Goal: Find specific page/section: Find specific page/section

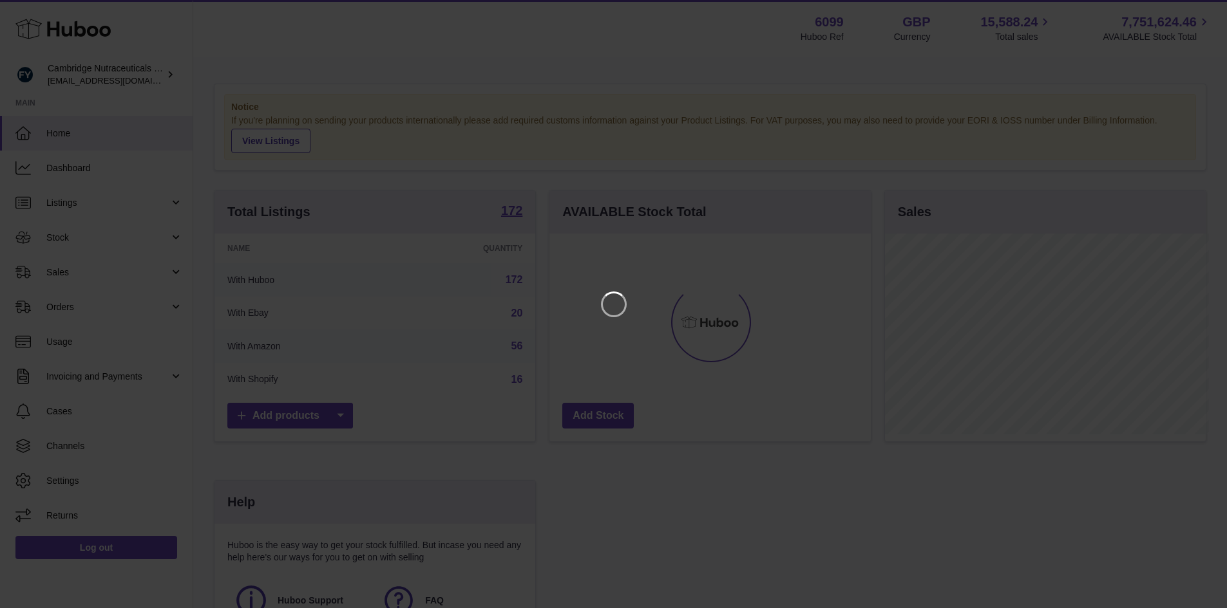
scroll to position [201, 325]
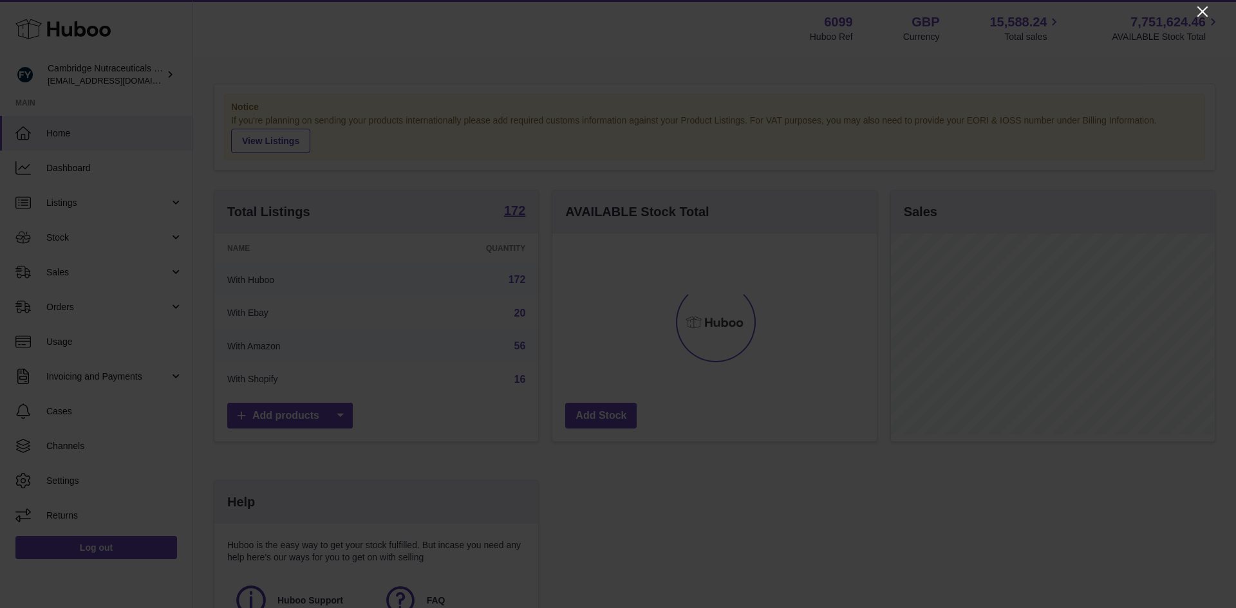
click at [1200, 17] on icon "Close" at bounding box center [1202, 11] width 15 height 15
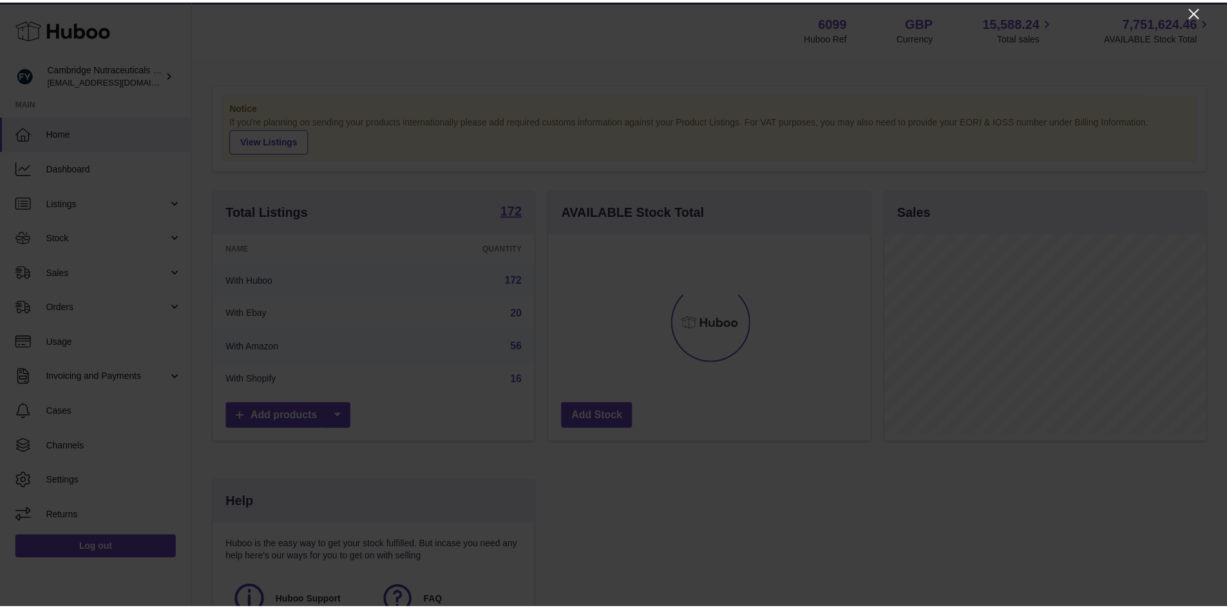
scroll to position [643684, 643565]
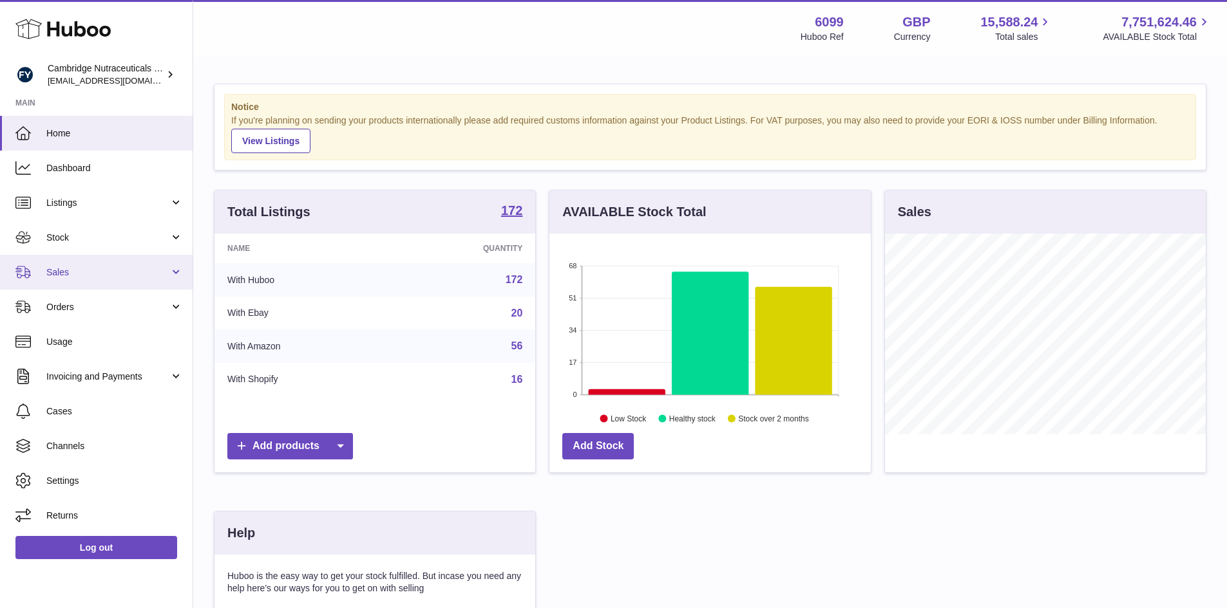
click at [90, 279] on link "Sales" at bounding box center [96, 272] width 193 height 35
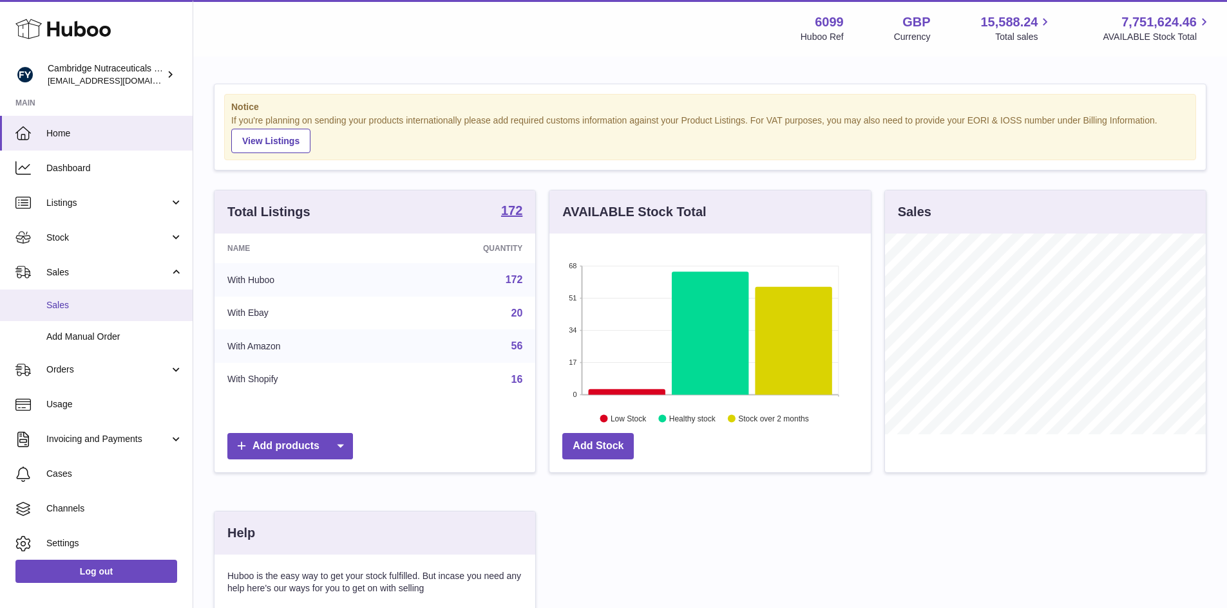
click at [91, 305] on span "Sales" at bounding box center [114, 305] width 137 height 12
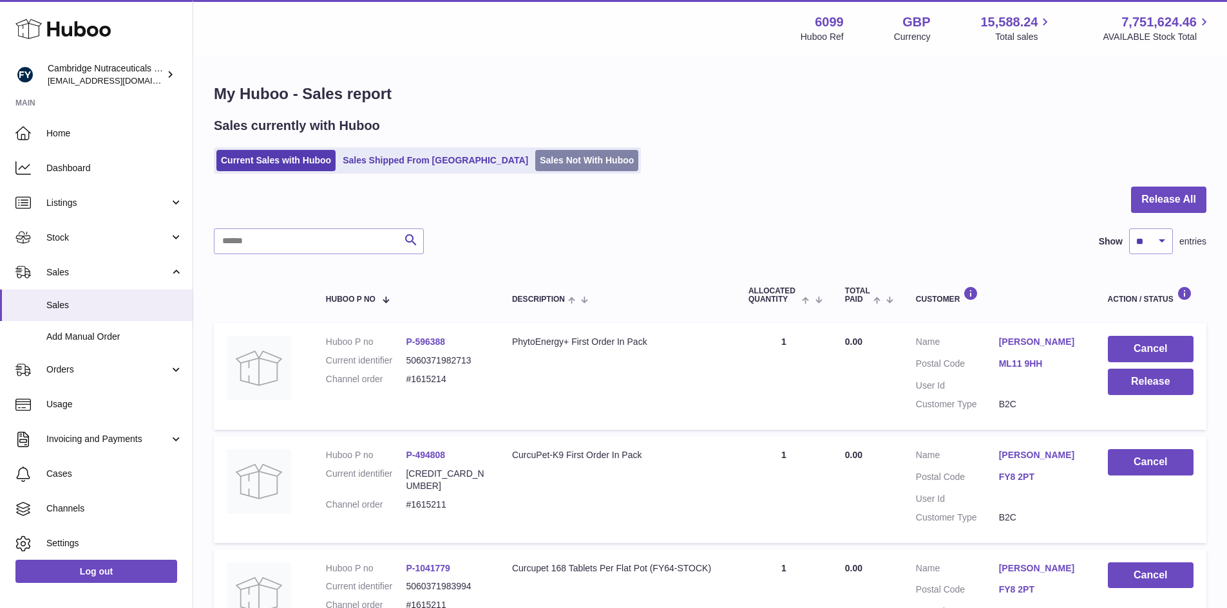
click at [535, 154] on link "Sales Not With Huboo" at bounding box center [586, 160] width 103 height 21
